Goal: Task Accomplishment & Management: Manage account settings

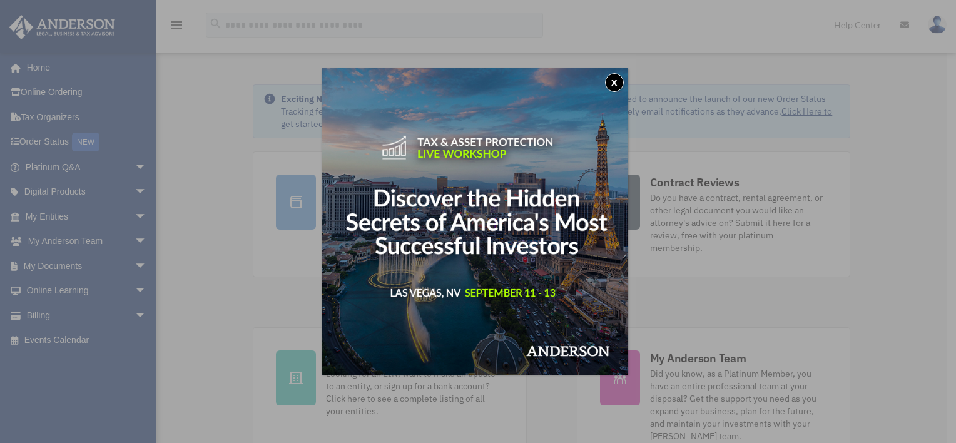
click at [618, 83] on button "x" at bounding box center [614, 82] width 19 height 19
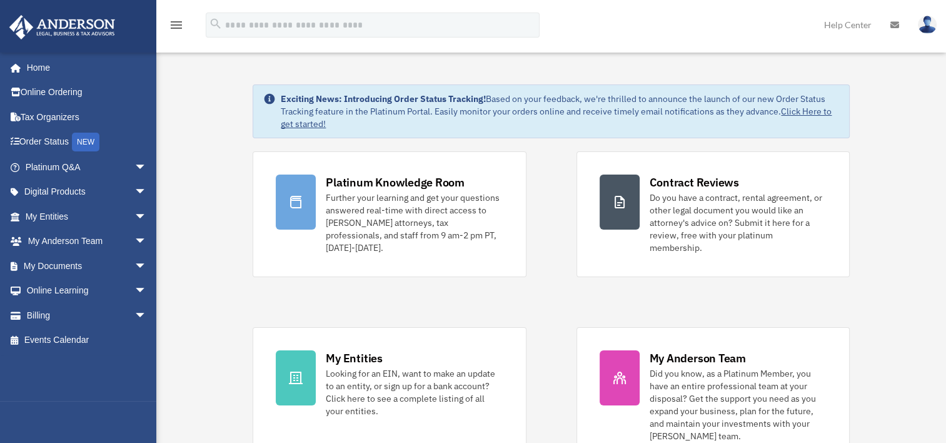
drag, startPoint x: 840, startPoint y: 0, endPoint x: 922, endPoint y: 135, distance: 158.0
click at [36, 68] on link "Home" at bounding box center [87, 67] width 157 height 25
click at [30, 139] on link "Order Status NEW" at bounding box center [87, 142] width 157 height 26
click at [63, 143] on link "Order Status NEW" at bounding box center [87, 142] width 157 height 26
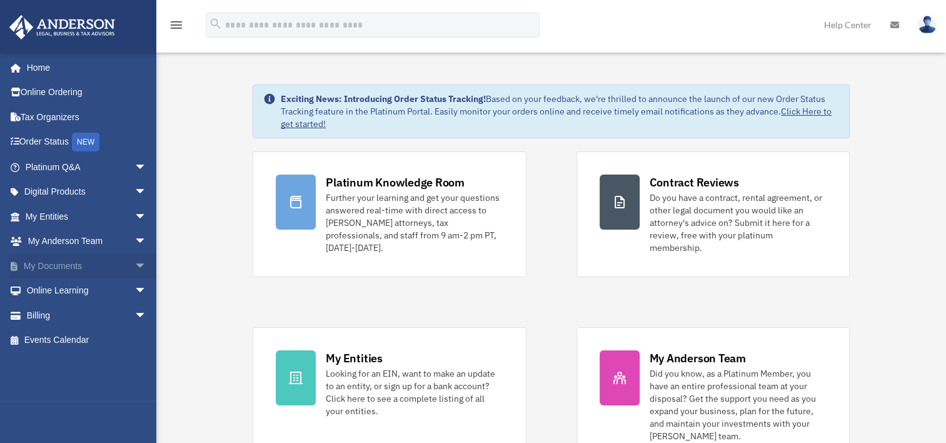
click at [109, 266] on link "My Documents arrow_drop_down" at bounding box center [87, 265] width 157 height 25
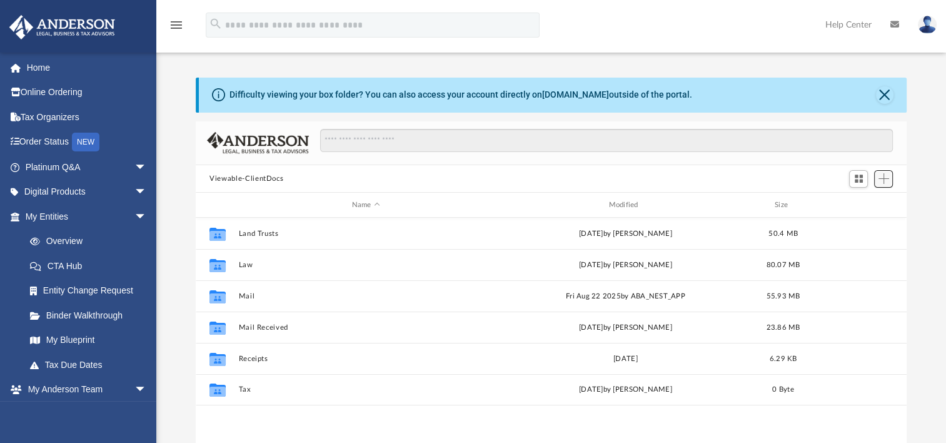
click at [882, 181] on span "Add" at bounding box center [884, 178] width 11 height 11
click at [853, 223] on li "New Folder" at bounding box center [866, 223] width 40 height 13
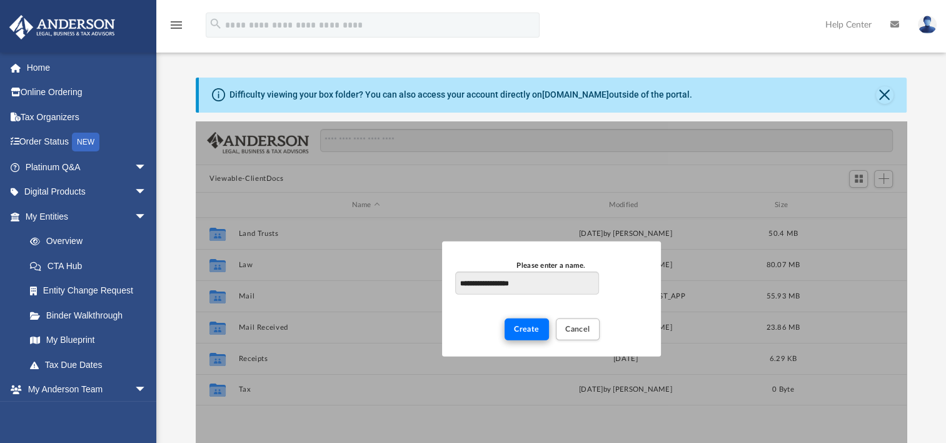
type input "**********"
click at [523, 331] on span "Create" at bounding box center [527, 329] width 26 height 8
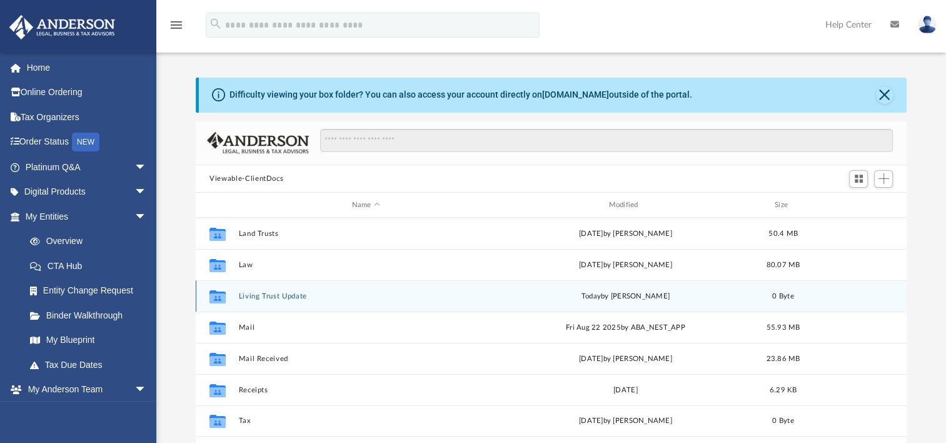
click at [218, 298] on icon "grid" at bounding box center [218, 298] width 16 height 10
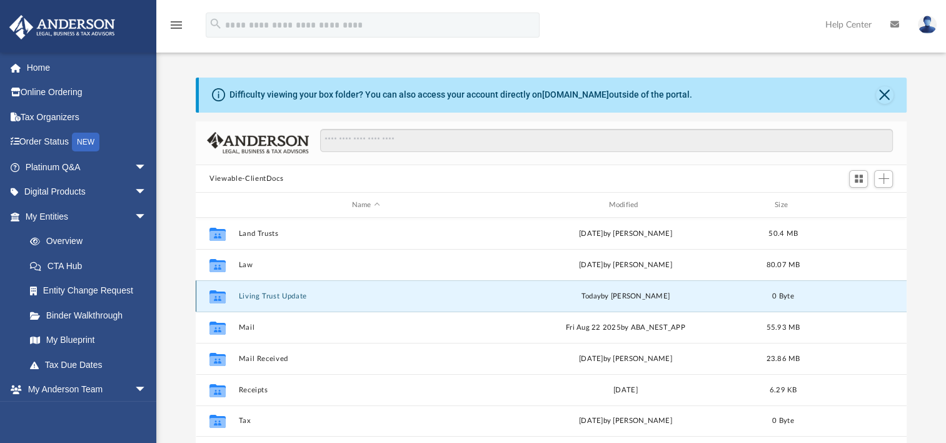
click at [265, 296] on button "Living Trust Update" at bounding box center [366, 296] width 255 height 8
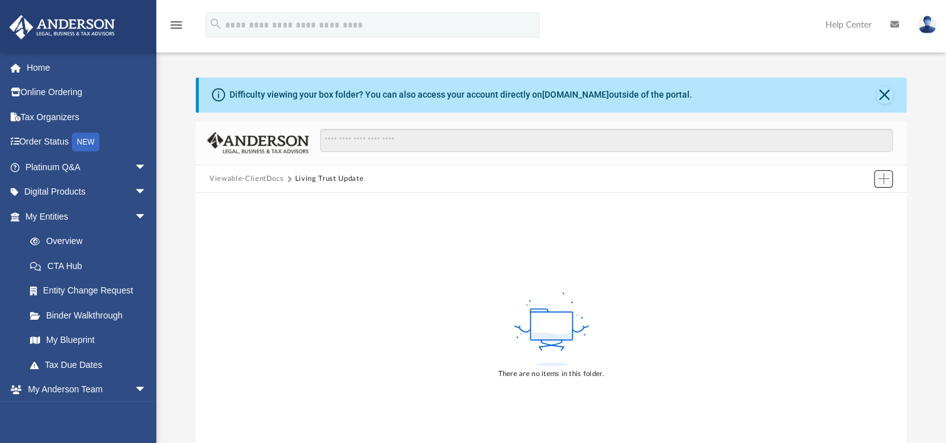
click at [883, 178] on span "Add" at bounding box center [884, 178] width 11 height 11
click at [864, 203] on li "Upload" at bounding box center [866, 203] width 40 height 13
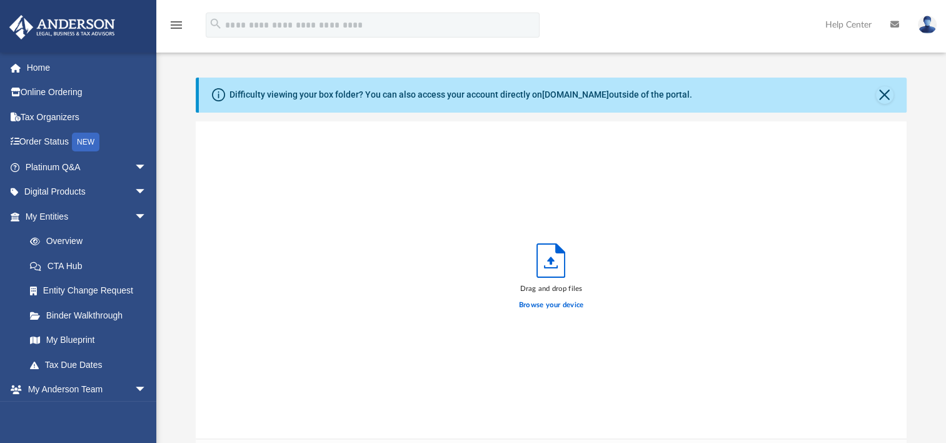
scroll to position [10, 10]
click at [555, 306] on label "Browse your device" at bounding box center [551, 305] width 65 height 11
click at [0, 0] on input "Browse your device" at bounding box center [0, 0] width 0 height 0
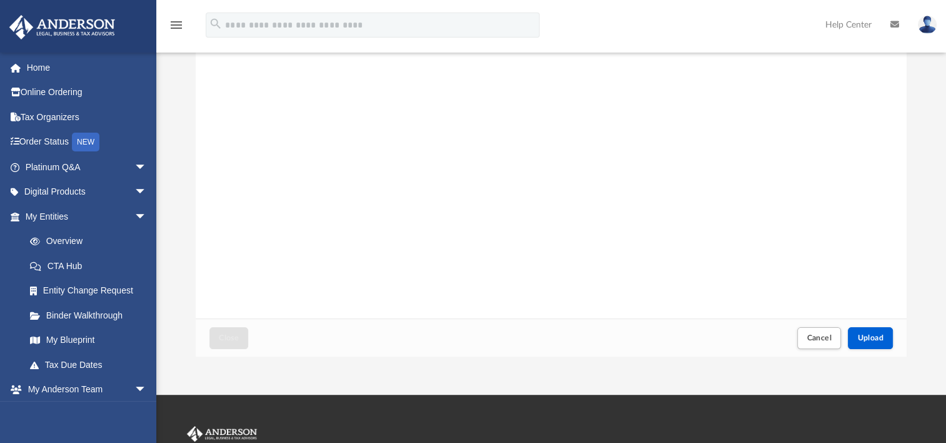
scroll to position [125, 0]
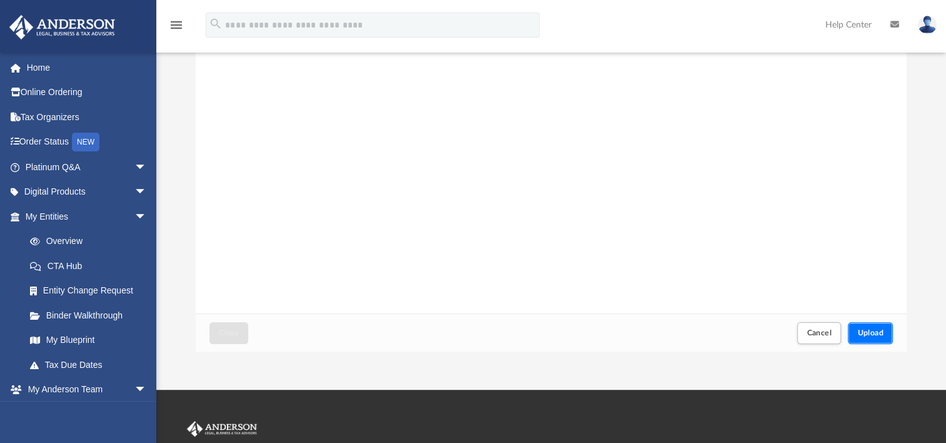
click at [869, 331] on span "Upload" at bounding box center [871, 333] width 26 height 8
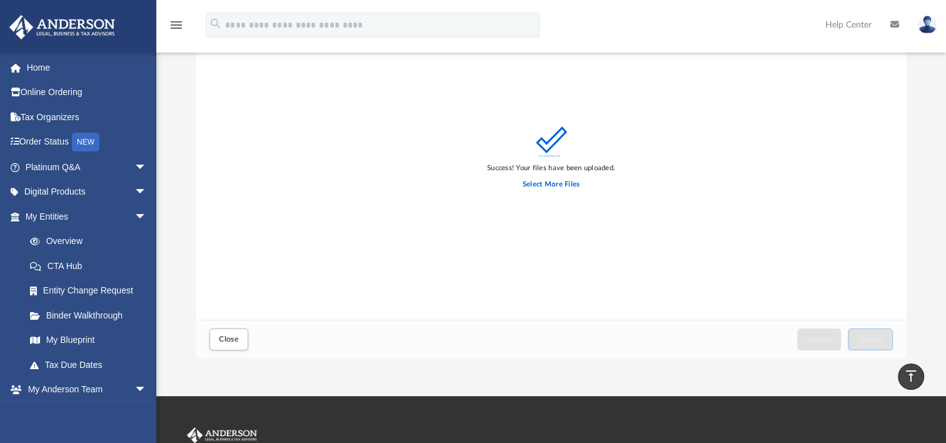
scroll to position [108, 0]
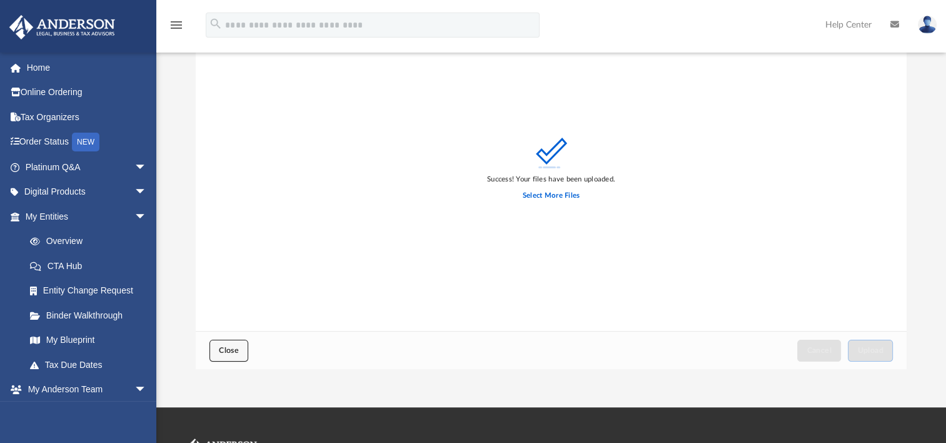
click at [235, 350] on span "Close" at bounding box center [229, 351] width 20 height 8
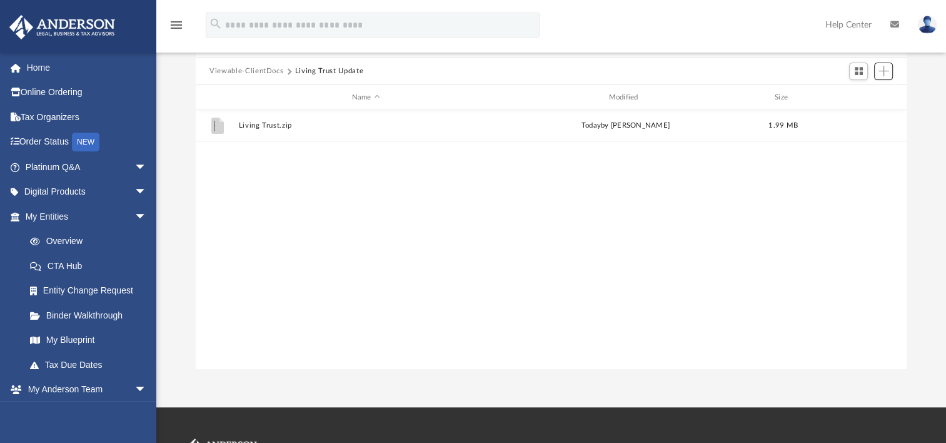
scroll to position [275, 701]
click at [887, 72] on span "Add" at bounding box center [884, 71] width 11 height 11
click at [859, 93] on li "Upload" at bounding box center [866, 95] width 40 height 13
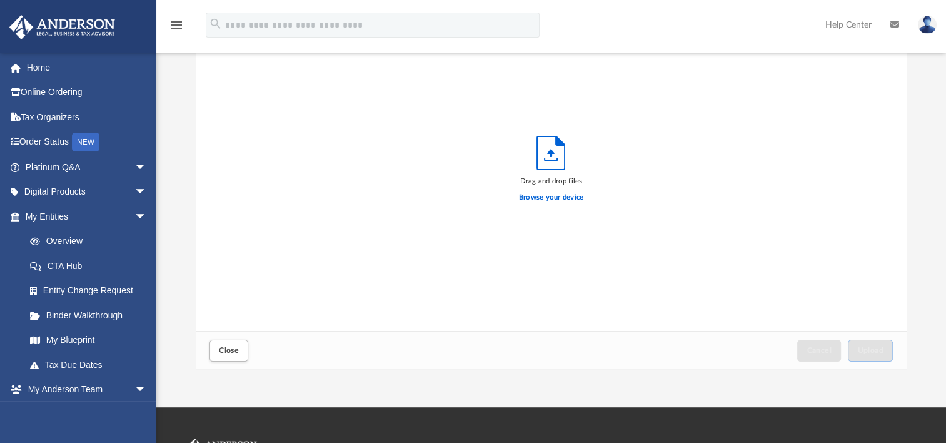
scroll to position [308, 701]
click at [543, 198] on label "Browse your device" at bounding box center [551, 197] width 65 height 11
click at [0, 0] on input "Browse your device" at bounding box center [0, 0] width 0 height 0
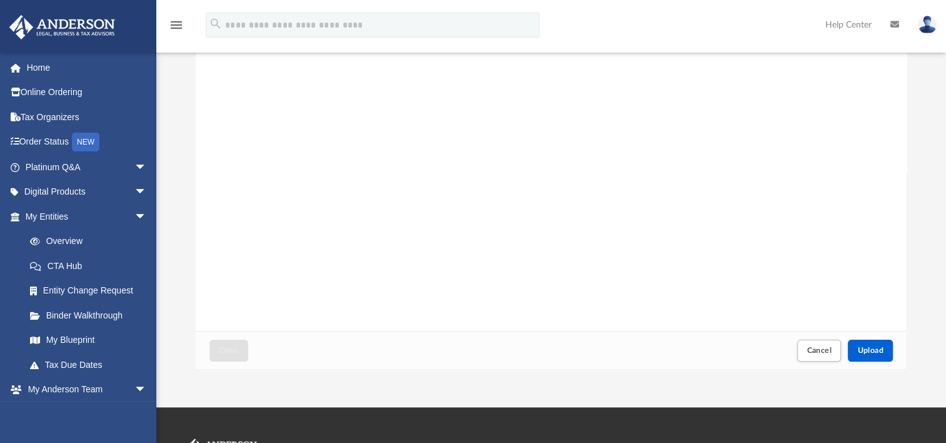
click at [871, 220] on div "Article10.docx" at bounding box center [551, 173] width 711 height 318
click at [875, 350] on span "Upload" at bounding box center [871, 351] width 26 height 8
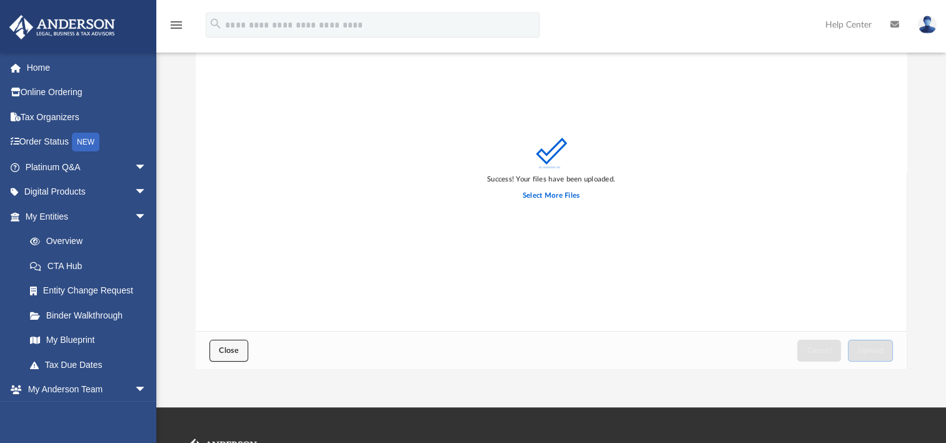
click at [233, 351] on span "Close" at bounding box center [229, 351] width 20 height 8
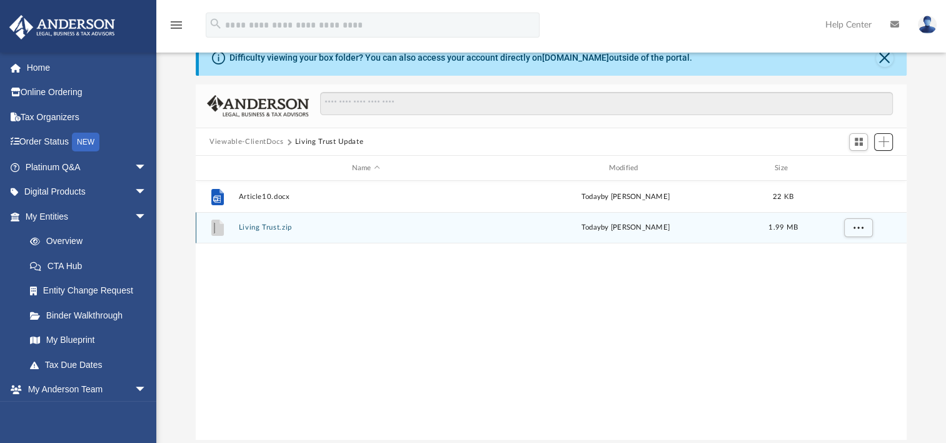
scroll to position [0, 0]
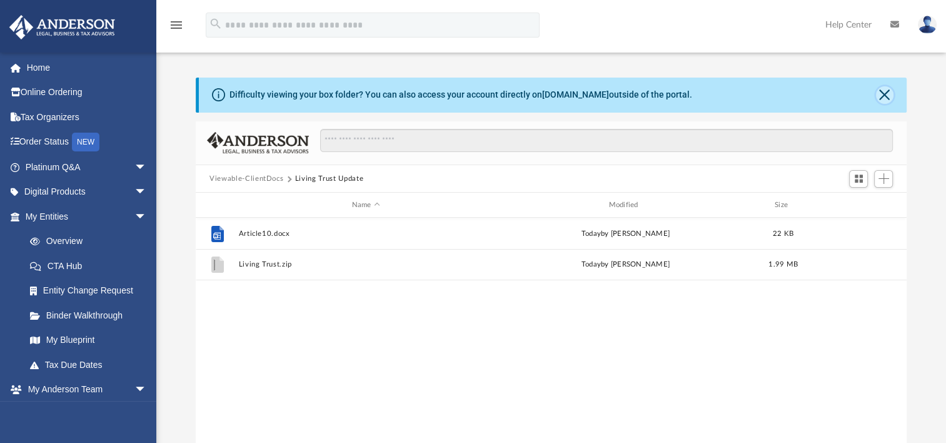
click at [889, 94] on button "Close" at bounding box center [885, 95] width 18 height 18
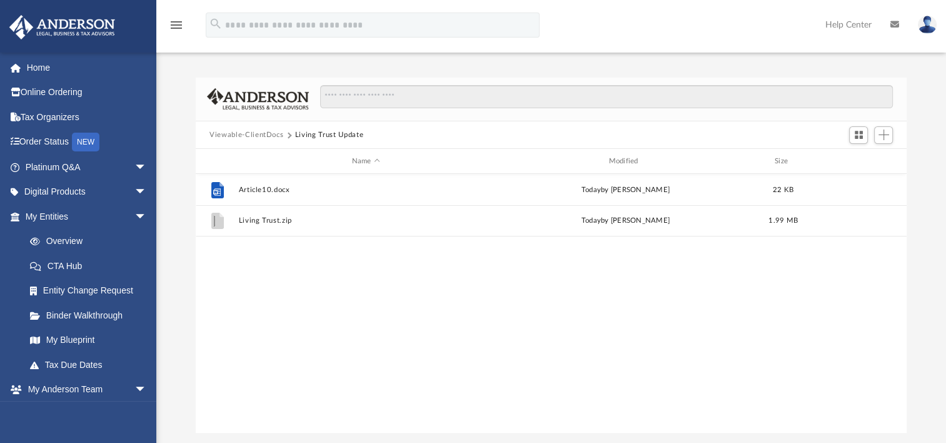
click at [261, 134] on button "Viewable-ClientDocs" at bounding box center [247, 134] width 74 height 11
